Goal: Transaction & Acquisition: Purchase product/service

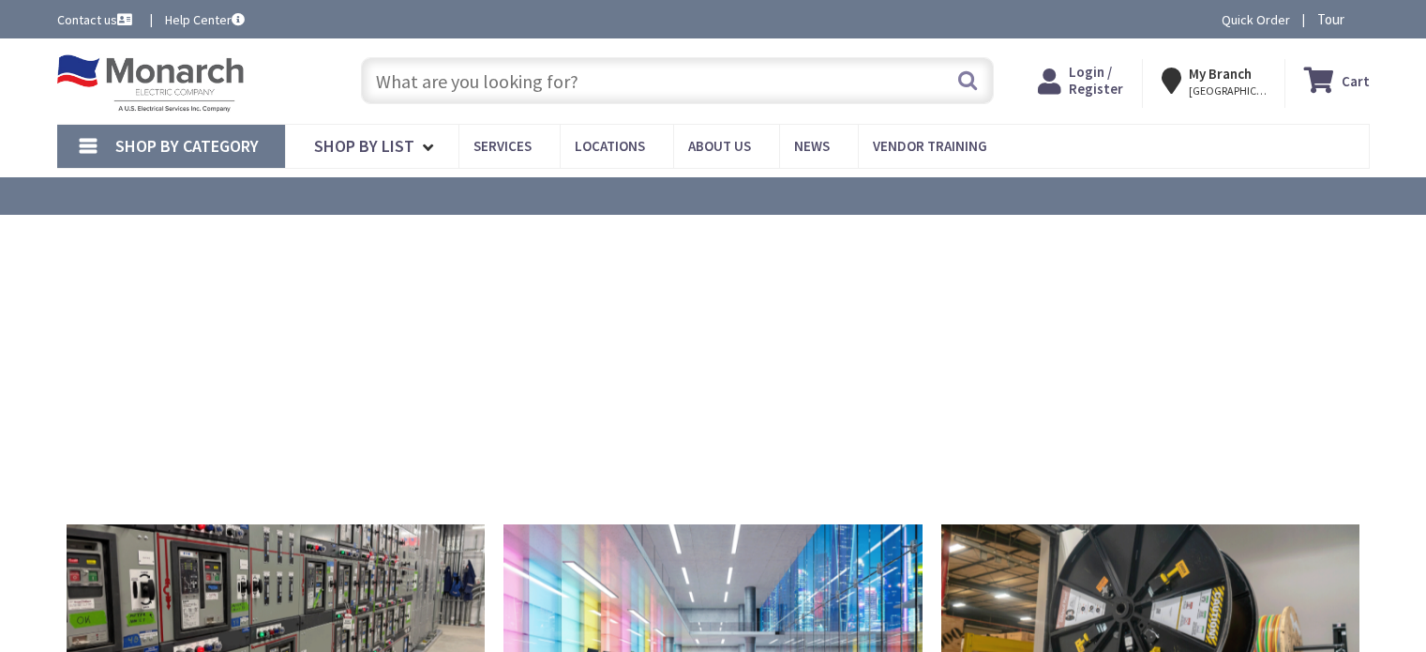
type input "Recreation Department, [STREET_ADDRESS][US_STATE]"
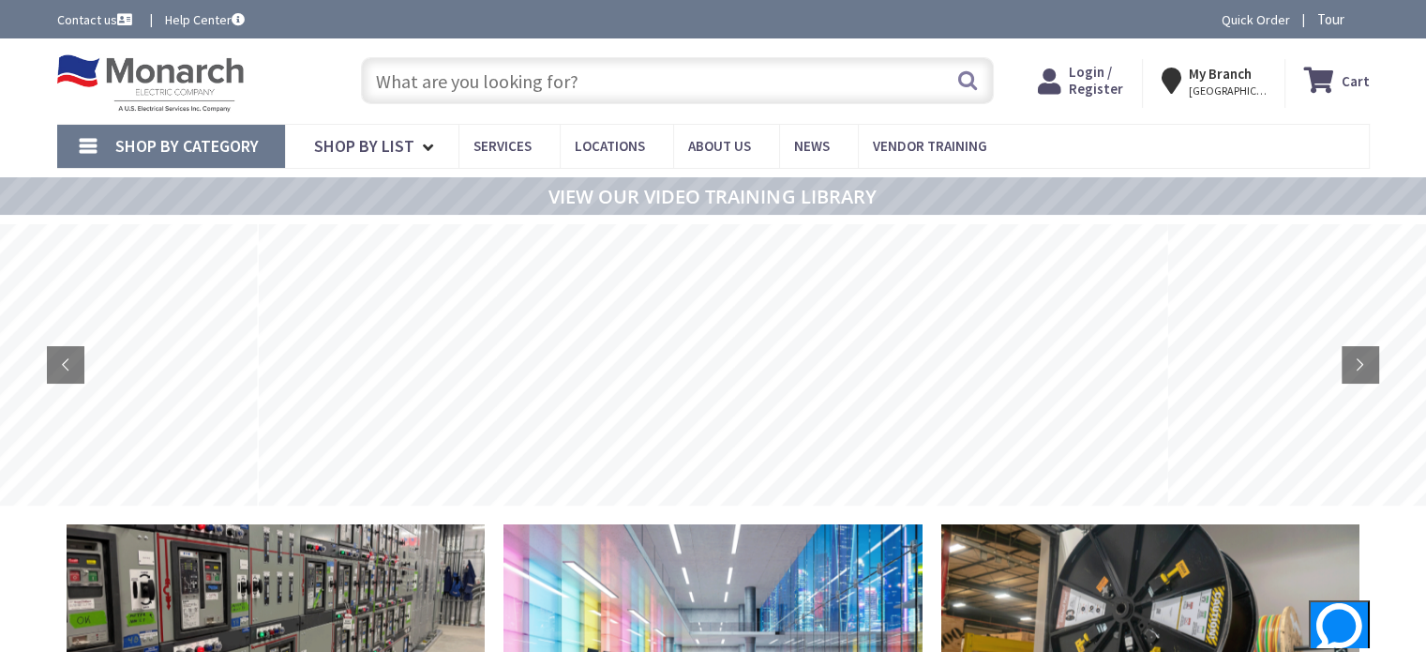
click at [708, 94] on input "text" at bounding box center [677, 80] width 633 height 47
click at [211, 149] on span "Shop By Category" at bounding box center [186, 146] width 143 height 22
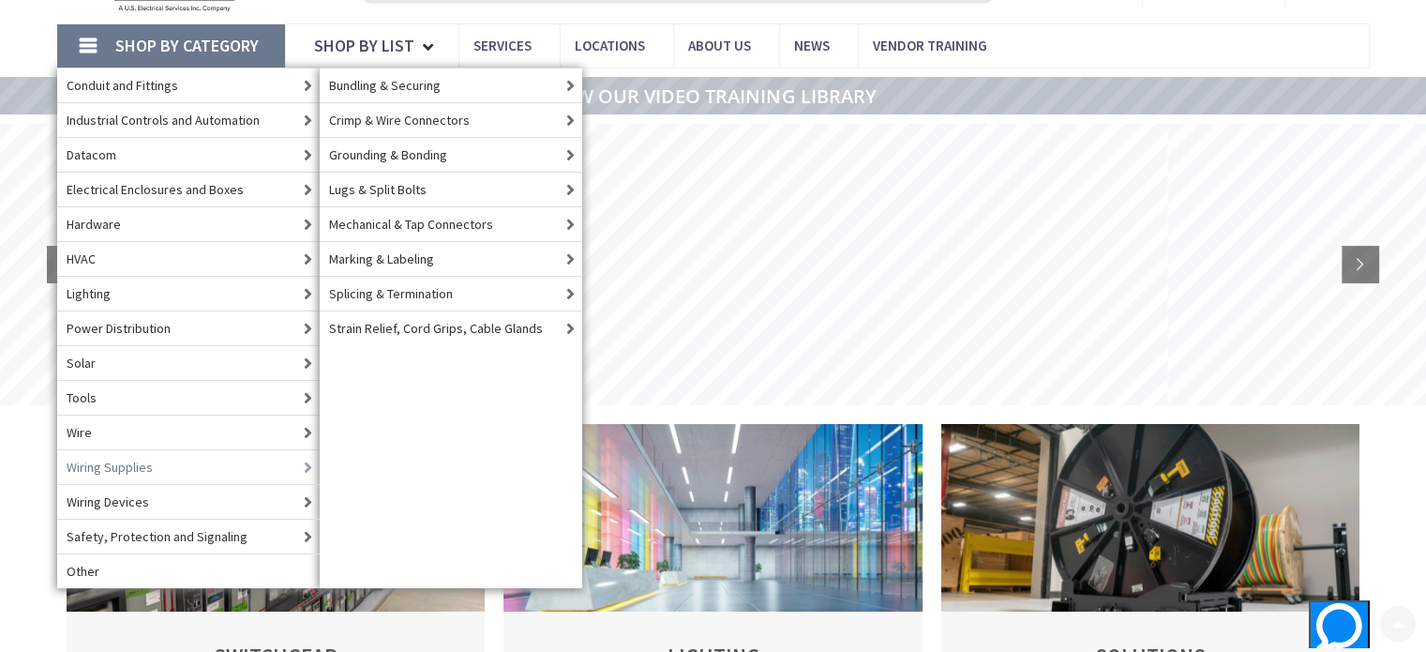
scroll to position [101, 0]
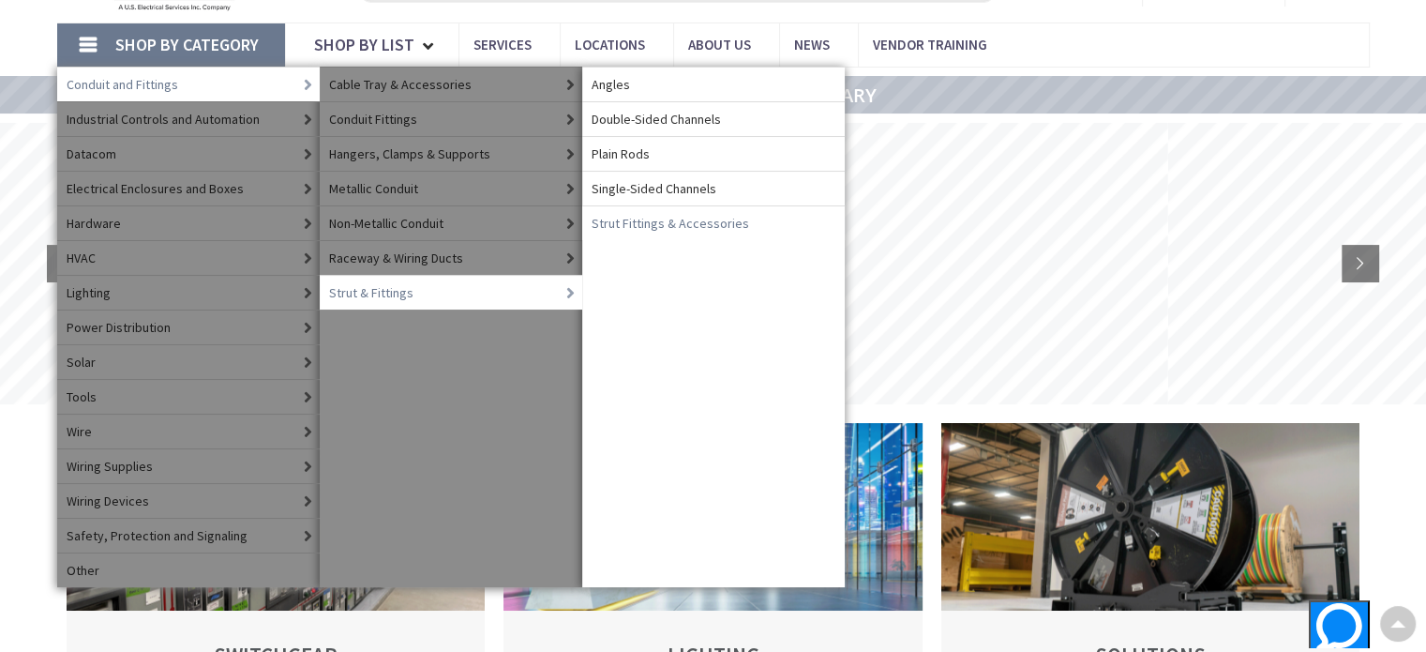
click at [618, 223] on span "Strut Fittings & Accessories" at bounding box center [670, 223] width 157 height 19
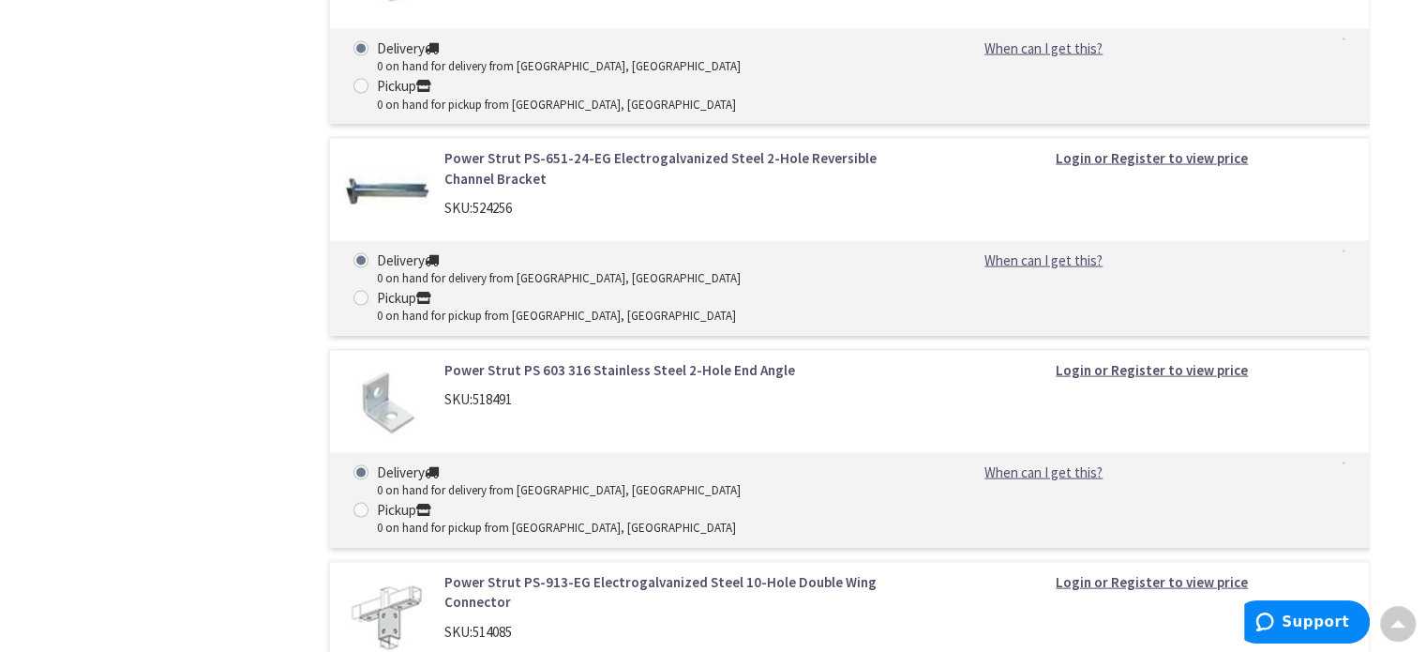
scroll to position [17987, 0]
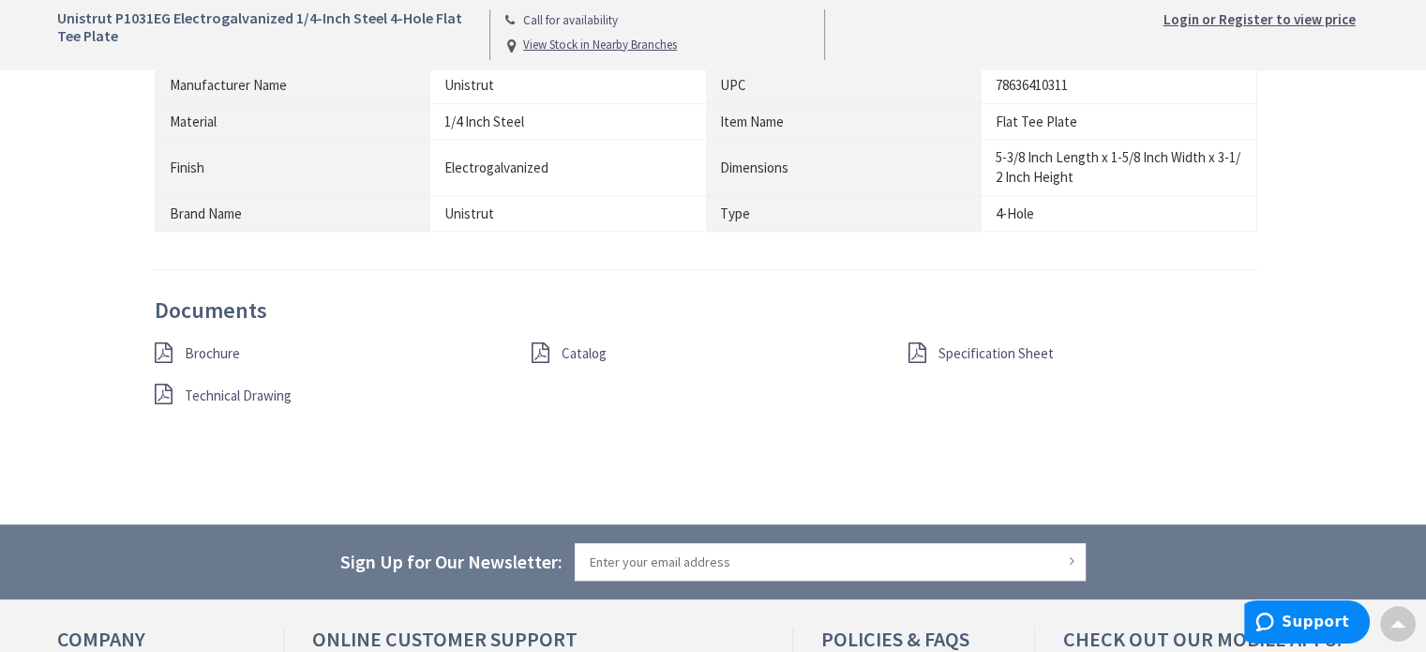
scroll to position [1192, 0]
click at [577, 348] on span "Catalog" at bounding box center [584, 352] width 45 height 18
